Goal: Task Accomplishment & Management: Manage account settings

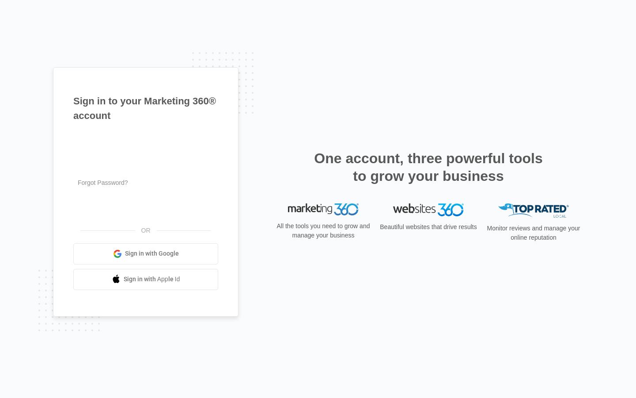
click at [146, 141] on input "text" at bounding box center [145, 141] width 145 height 19
type input "markus_funk4"
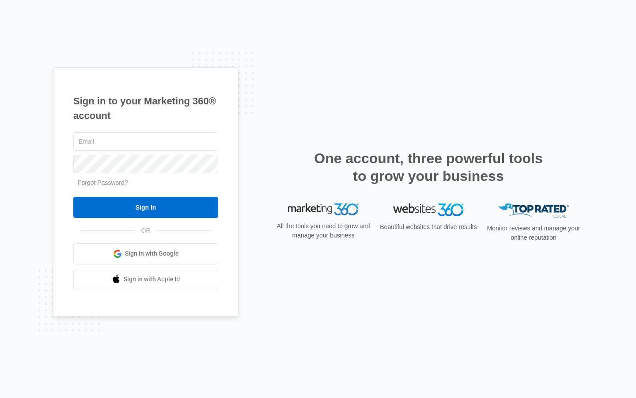
click at [146, 141] on input "text" at bounding box center [145, 141] width 145 height 19
type input "[EMAIL_ADDRESS][DOMAIN_NAME]"
click at [146, 141] on input "text" at bounding box center [145, 141] width 145 height 19
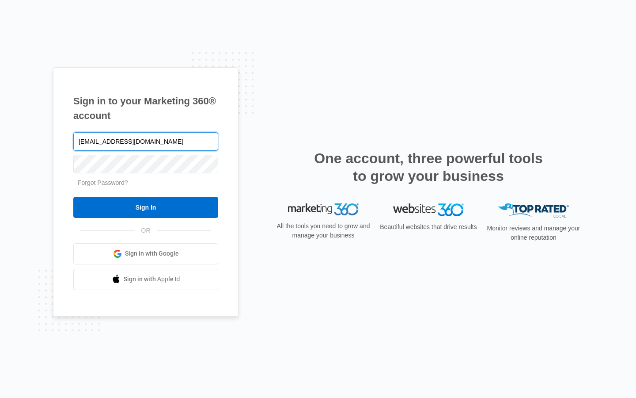
type input "[EMAIL_ADDRESS][DOMAIN_NAME]"
click at [146, 141] on input "text" at bounding box center [145, 141] width 145 height 19
type input "hugolehmann92@outlook.com"
click at [146, 141] on input "text" at bounding box center [145, 141] width 145 height 19
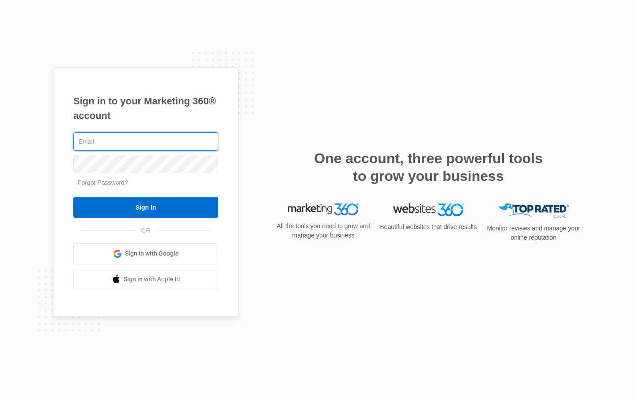
click at [146, 141] on input "text" at bounding box center [145, 141] width 145 height 19
type input "daron.larson6@gmail.com"
click at [146, 141] on input "text" at bounding box center [145, 141] width 145 height 19
type input "deposit"
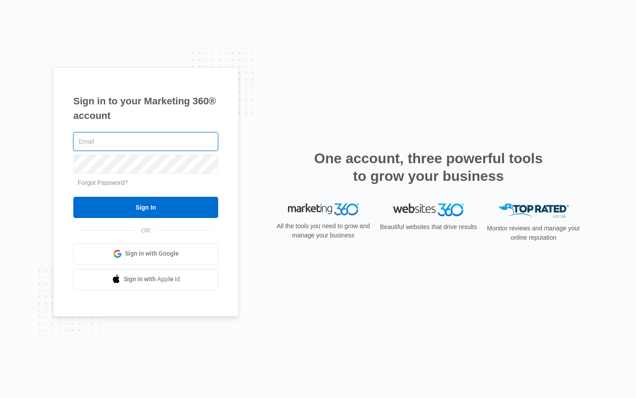
click at [146, 141] on input "text" at bounding box center [145, 141] width 145 height 19
type input "[EMAIL_ADDRESS][DOMAIN_NAME]"
click at [73, 197] on input "Sign In" at bounding box center [145, 207] width 145 height 21
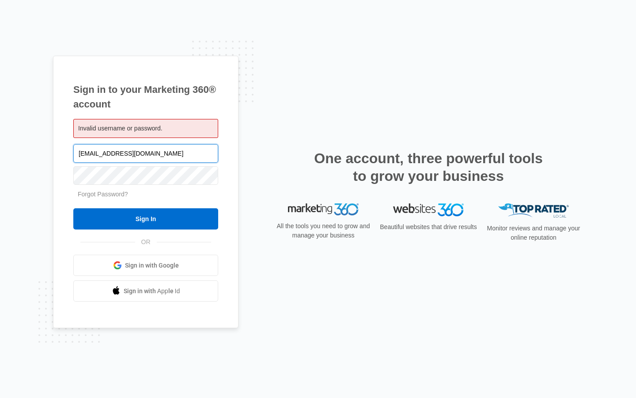
click at [146, 153] on input "[EMAIL_ADDRESS][DOMAIN_NAME]" at bounding box center [145, 153] width 145 height 19
type input "m"
type input "hugolehmann92@outlook.com"
click at [73, 208] on input "Sign In" at bounding box center [145, 218] width 145 height 21
click at [146, 153] on input "hugolehmann92@outlook.com" at bounding box center [145, 153] width 145 height 19
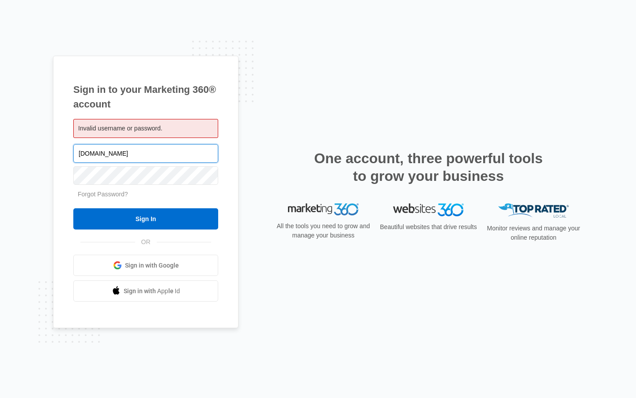
type input "k.com"
type input "daron.larson6@gmail.com"
click at [73, 208] on input "Sign In" at bounding box center [145, 218] width 145 height 21
click at [146, 153] on input "daron.larson6@gmail.com" at bounding box center [145, 153] width 145 height 19
type input "m"
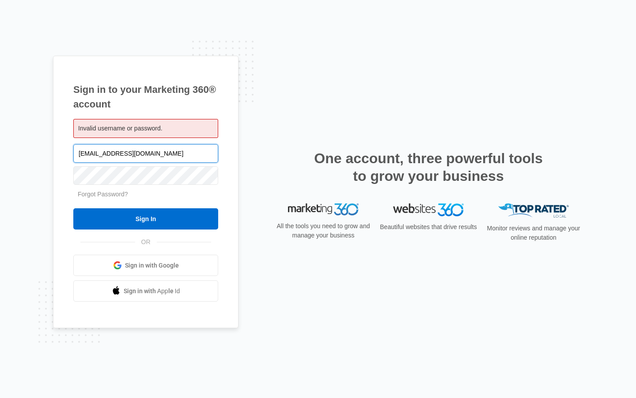
type input "german.funk15@wls1.com"
click at [73, 208] on input "Sign In" at bounding box center [145, 218] width 145 height 21
click at [146, 219] on input "Sign In" at bounding box center [145, 218] width 145 height 21
click at [146, 153] on input "[EMAIL_ADDRESS][DOMAIN_NAME]" at bounding box center [145, 153] width 145 height 19
type input "m"
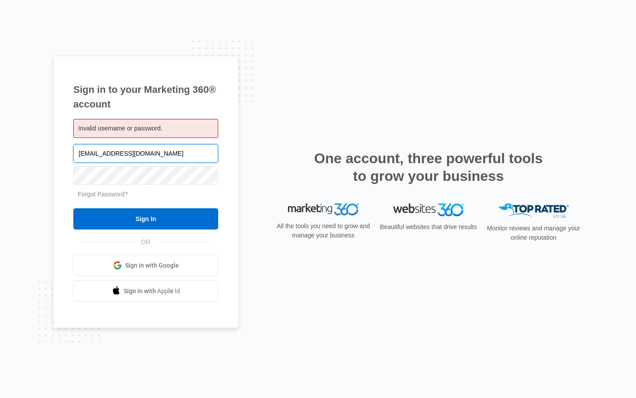
type input "[EMAIL_ADDRESS][DOMAIN_NAME]"
